Goal: Check status: Check status

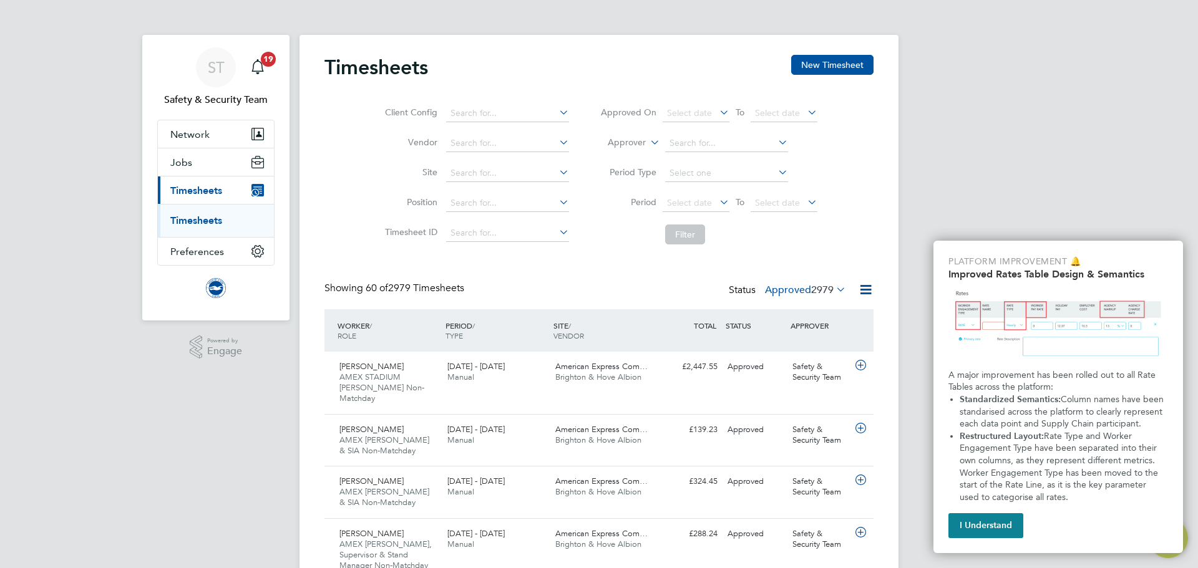
click at [717, 200] on icon at bounding box center [717, 201] width 0 height 17
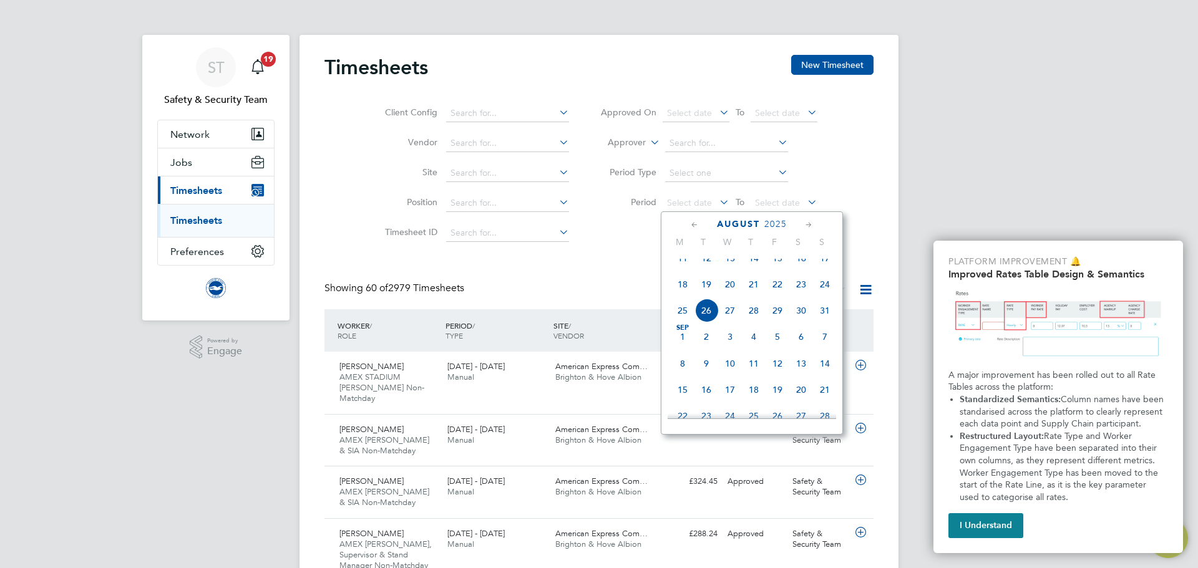
click at [585, 230] on li "Filter" at bounding box center [709, 234] width 248 height 32
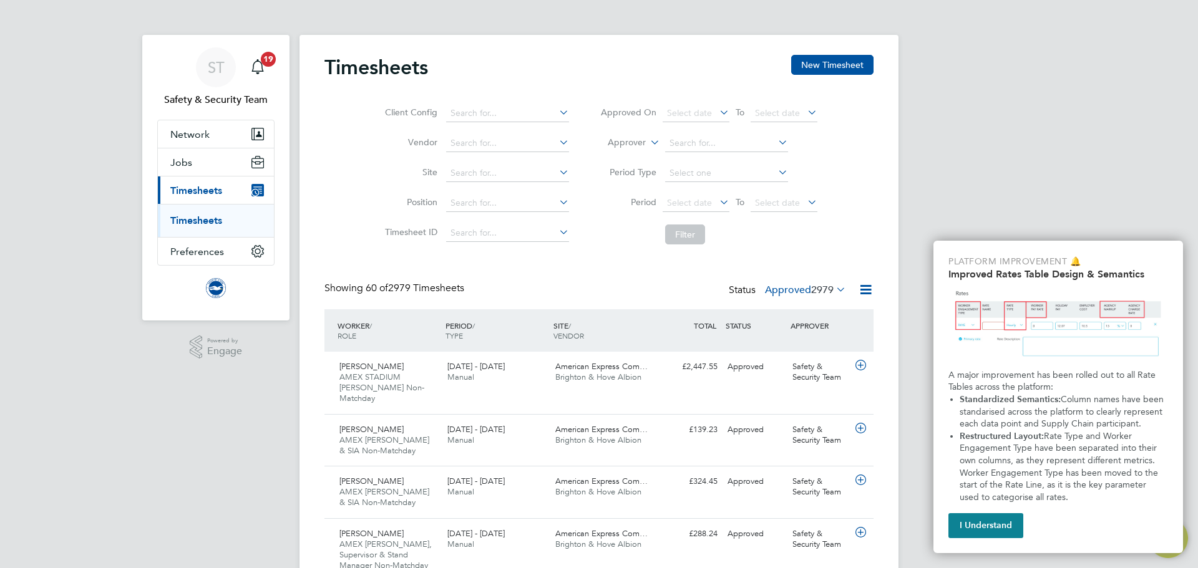
click at [557, 233] on icon at bounding box center [557, 231] width 0 height 17
click at [487, 230] on input at bounding box center [507, 233] width 123 height 17
click at [500, 143] on input at bounding box center [507, 143] width 123 height 17
click at [495, 233] on input at bounding box center [507, 233] width 123 height 17
click at [557, 230] on icon at bounding box center [557, 231] width 0 height 17
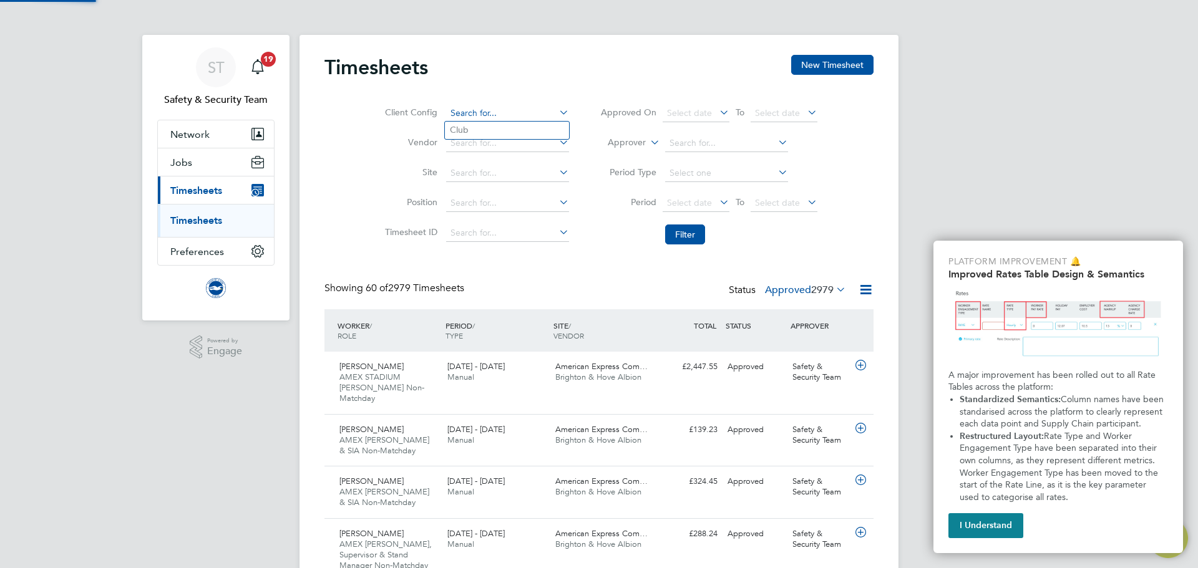
click at [462, 105] on input at bounding box center [507, 113] width 123 height 17
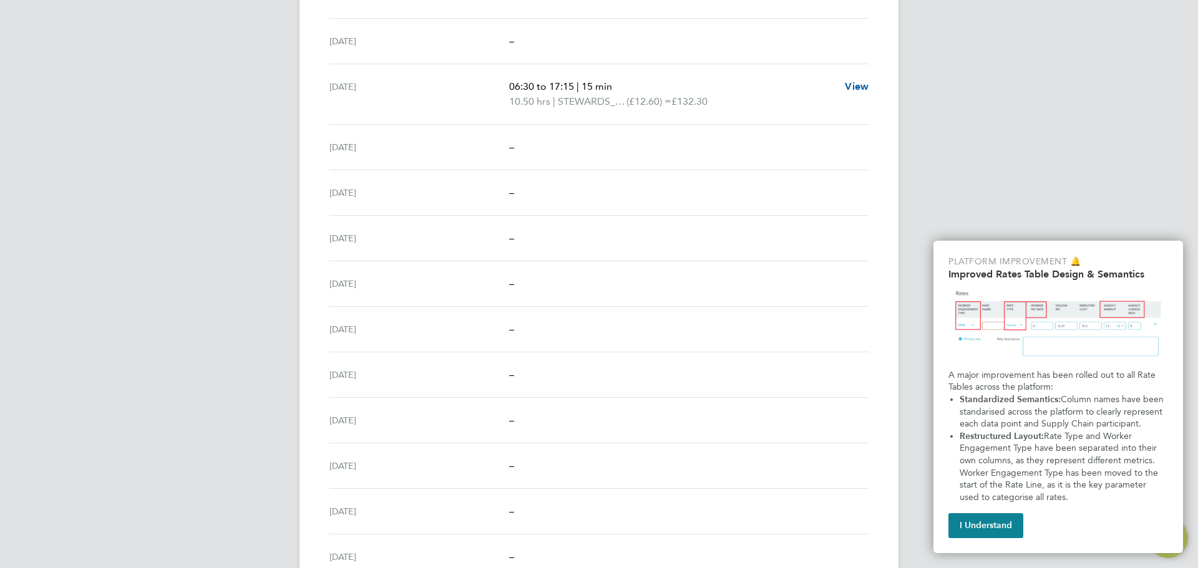
scroll to position [325, 0]
